Goal: Browse casually: Explore the website without a specific task or goal

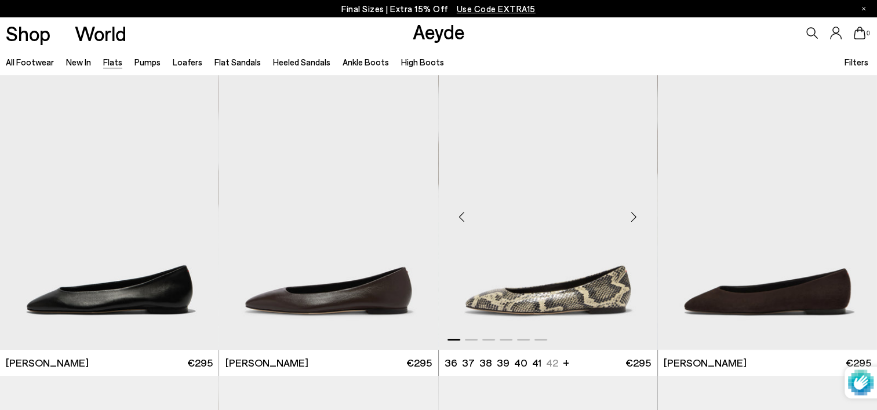
click at [635, 214] on div "Next slide" at bounding box center [633, 216] width 35 height 35
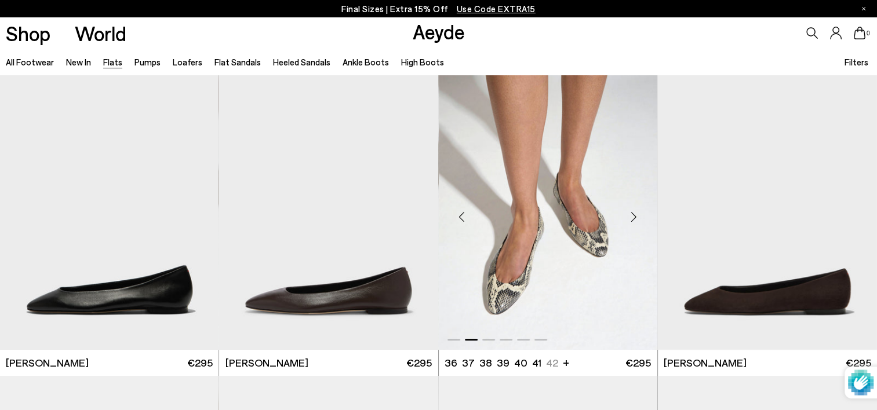
click at [635, 214] on div "Next slide" at bounding box center [633, 216] width 35 height 35
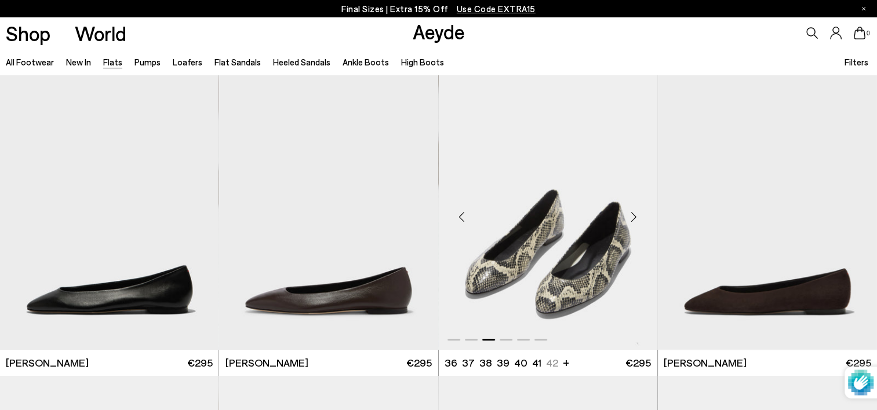
click at [635, 214] on div "Next slide" at bounding box center [633, 216] width 35 height 35
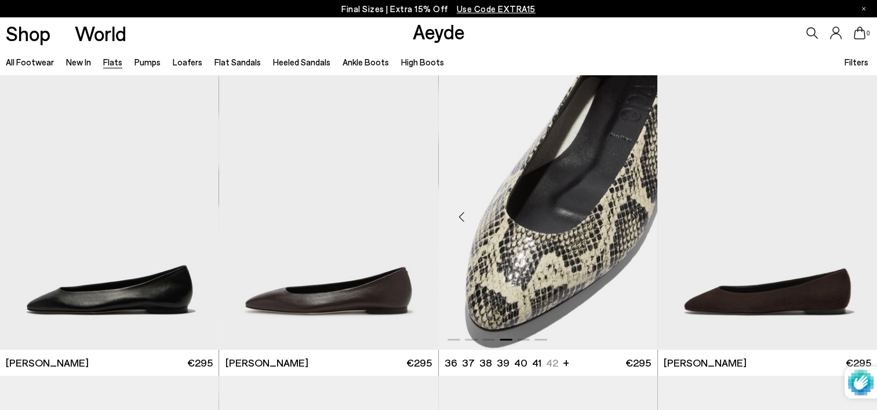
click at [572, 210] on img "4 / 6" at bounding box center [548, 212] width 218 height 275
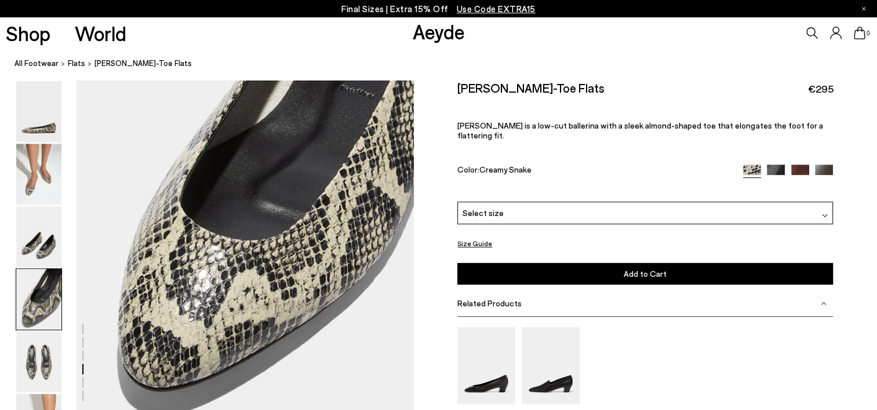
scroll to position [1333, 0]
click at [603, 204] on div "Select size" at bounding box center [644, 213] width 375 height 23
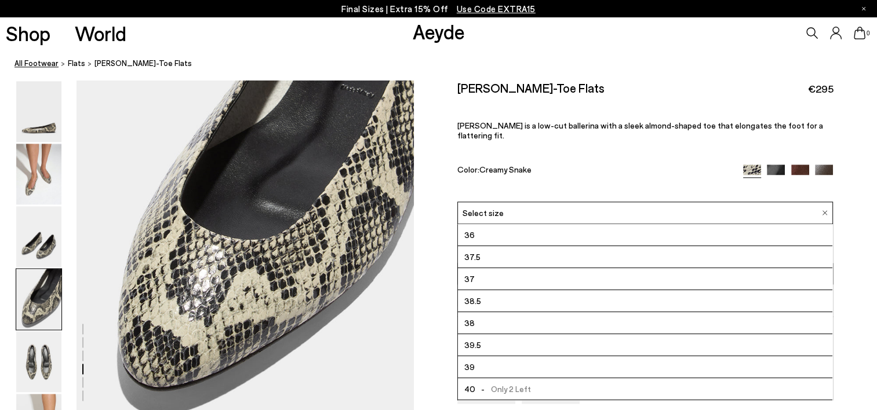
click at [37, 66] on link "All Footwear" at bounding box center [36, 64] width 44 height 12
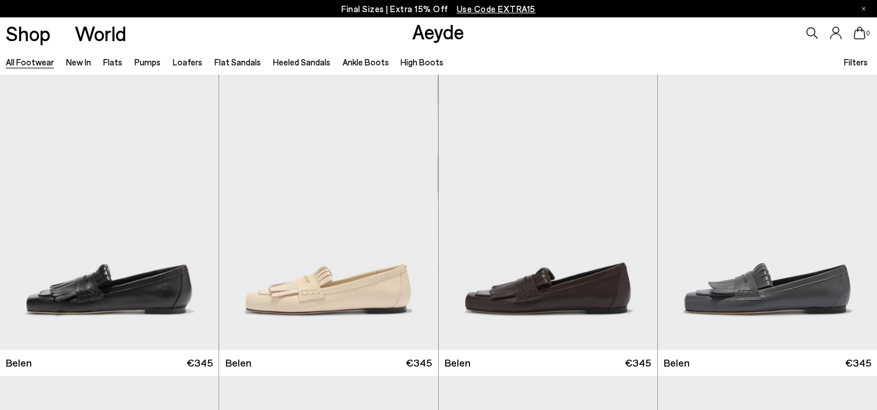
click at [362, 57] on link "Ankle Boots" at bounding box center [365, 62] width 46 height 10
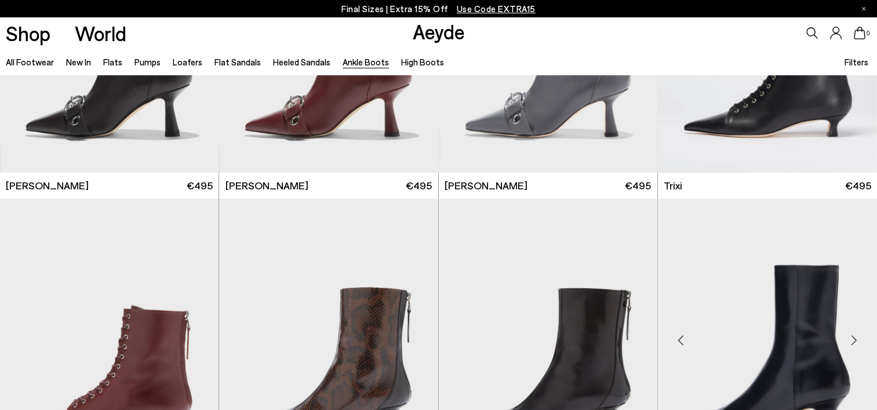
scroll to position [290, 0]
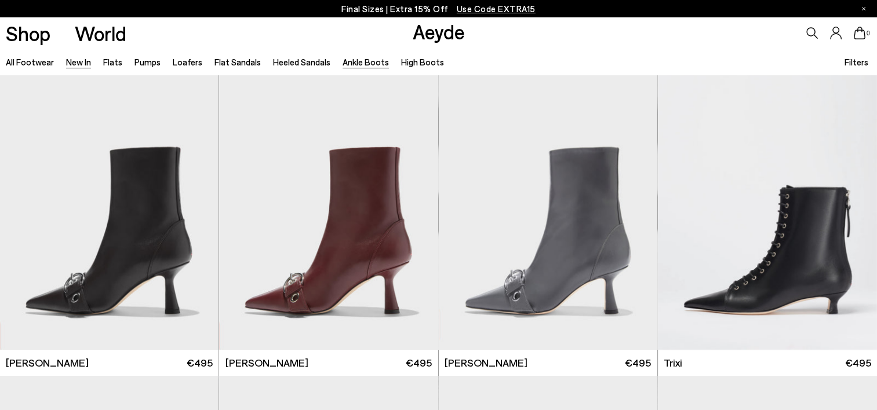
click at [83, 60] on link "New In" at bounding box center [78, 62] width 25 height 10
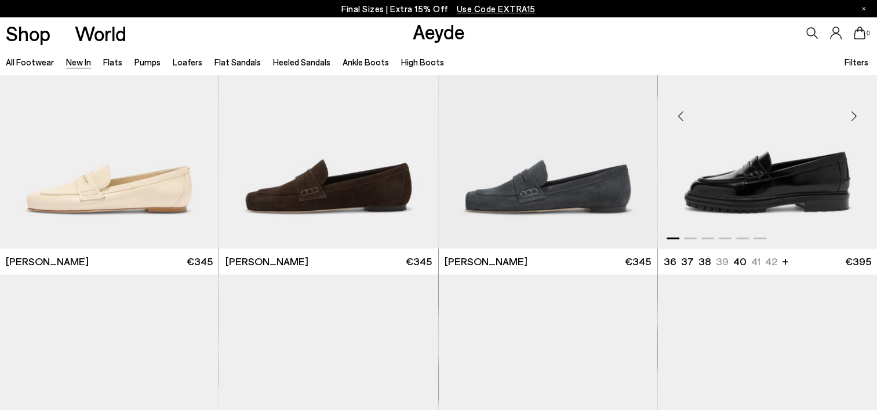
scroll to position [753, 0]
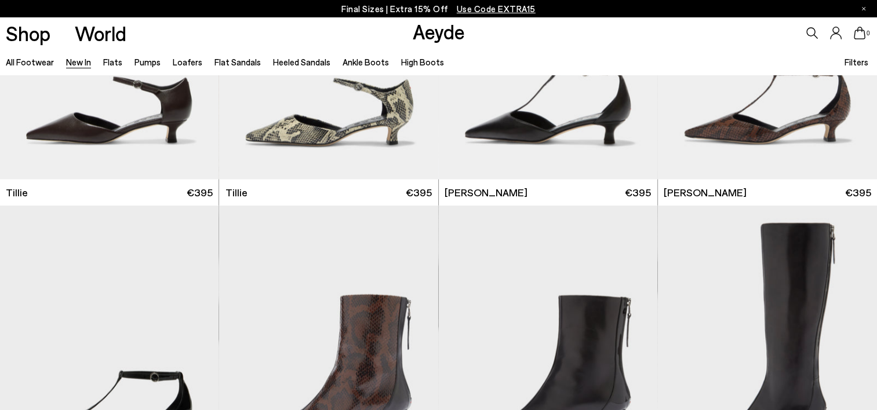
scroll to position [2587, 0]
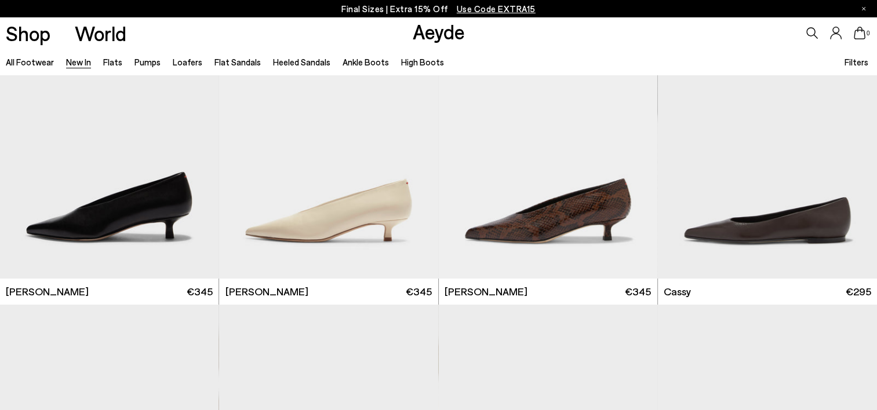
scroll to position [4630, 0]
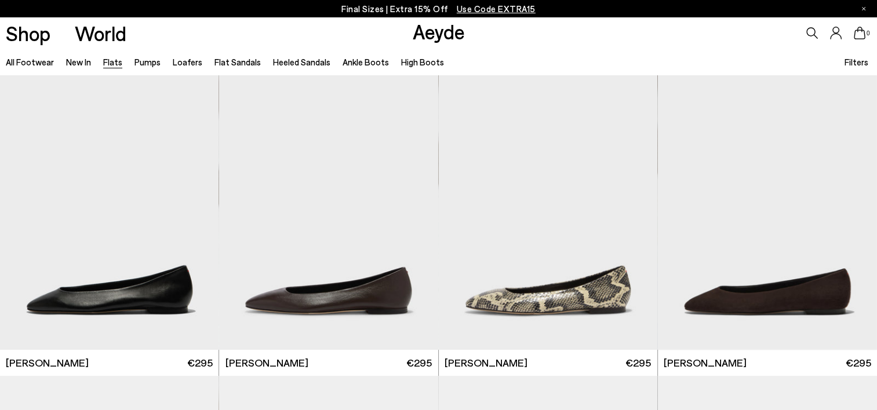
scroll to position [116, 0]
